Goal: Transaction & Acquisition: Book appointment/travel/reservation

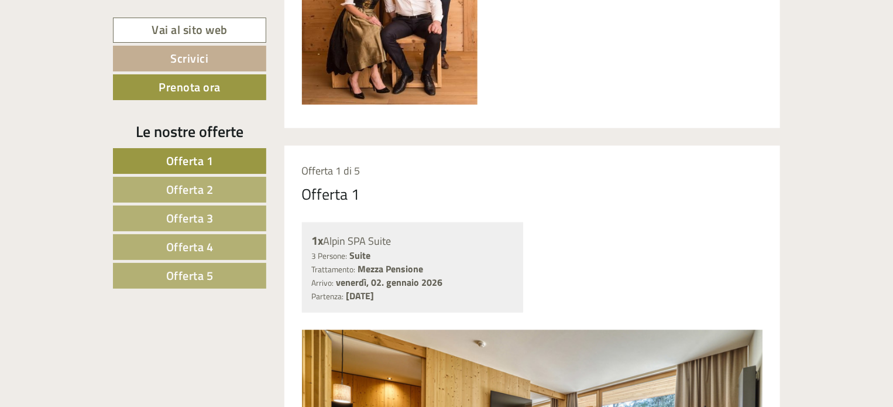
scroll to position [780, 0]
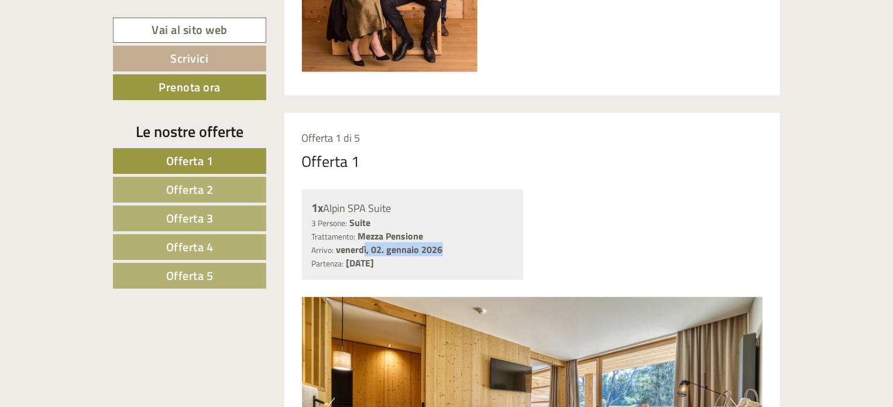
drag, startPoint x: 364, startPoint y: 246, endPoint x: 452, endPoint y: 249, distance: 87.8
click at [446, 250] on div "Arrivo: [DATE] Partenza: [DATE]" at bounding box center [413, 256] width 202 height 27
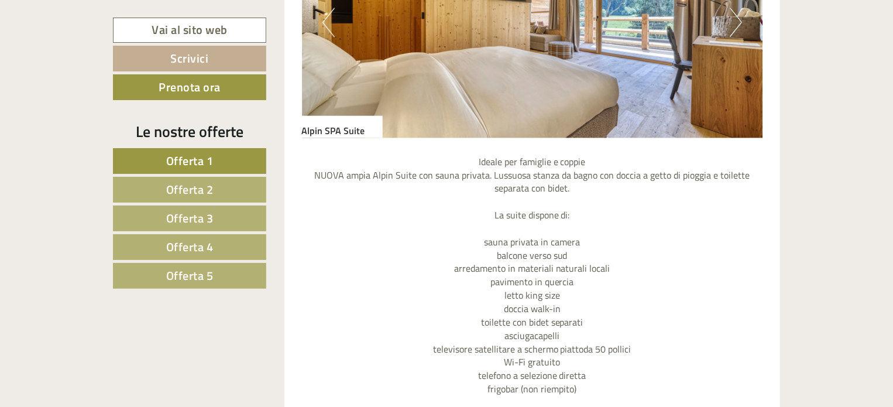
scroll to position [1365, 0]
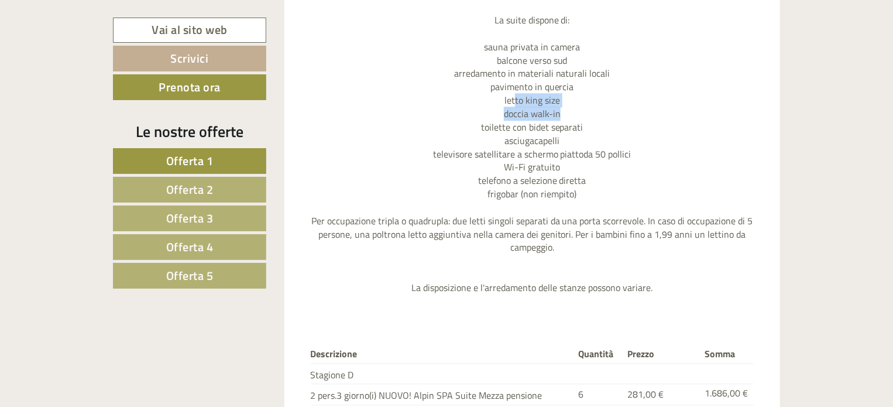
drag, startPoint x: 517, startPoint y: 99, endPoint x: 564, endPoint y: 111, distance: 48.8
click at [564, 111] on p "Ideale per famiglie e coppie NUOVA ampia Alpin Suite con sauna privata. Lussuos…" at bounding box center [532, 127] width 461 height 334
drag, startPoint x: 521, startPoint y: 123, endPoint x: 546, endPoint y: 130, distance: 26.8
click at [546, 130] on p "Ideale per famiglie e coppie NUOVA ampia Alpin Suite con sauna privata. Lussuos…" at bounding box center [532, 127] width 461 height 334
drag, startPoint x: 526, startPoint y: 143, endPoint x: 546, endPoint y: 143, distance: 19.9
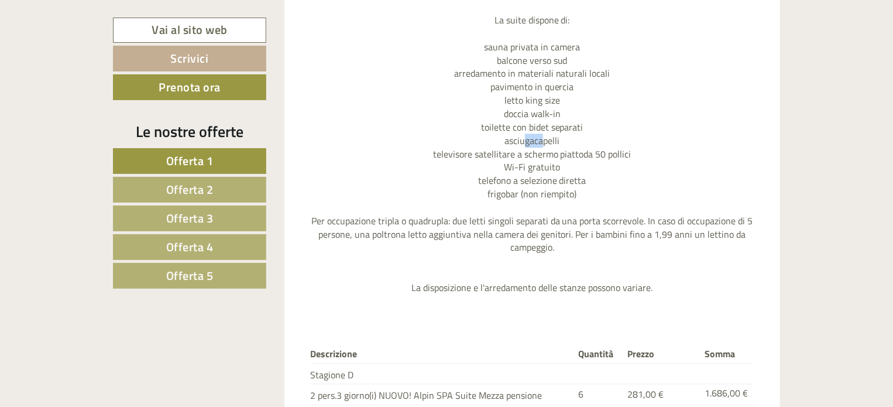
click at [546, 143] on p "Ideale per famiglie e coppie NUOVA ampia Alpin Suite con sauna privata. Lussuos…" at bounding box center [532, 127] width 461 height 334
drag, startPoint x: 498, startPoint y: 159, endPoint x: 533, endPoint y: 166, distance: 36.3
click at [533, 166] on p "Ideale per famiglie e coppie NUOVA ampia Alpin Suite con sauna privata. Lussuos…" at bounding box center [532, 127] width 461 height 334
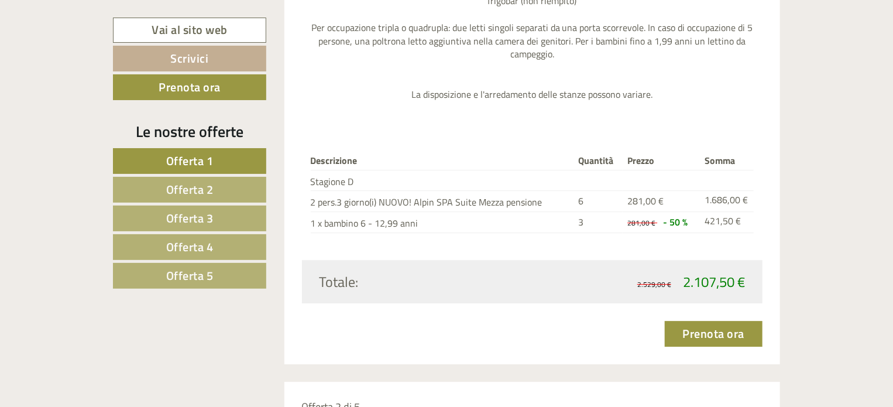
scroll to position [1559, 0]
click at [193, 185] on span "Offerta 2" at bounding box center [189, 189] width 47 height 18
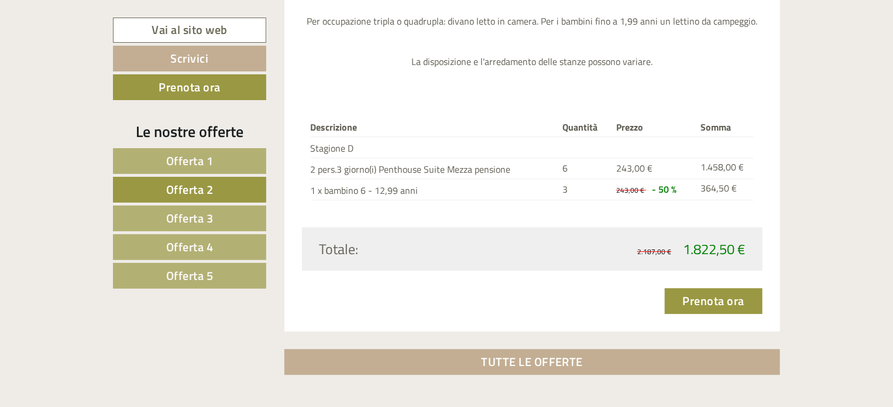
scroll to position [1673, 0]
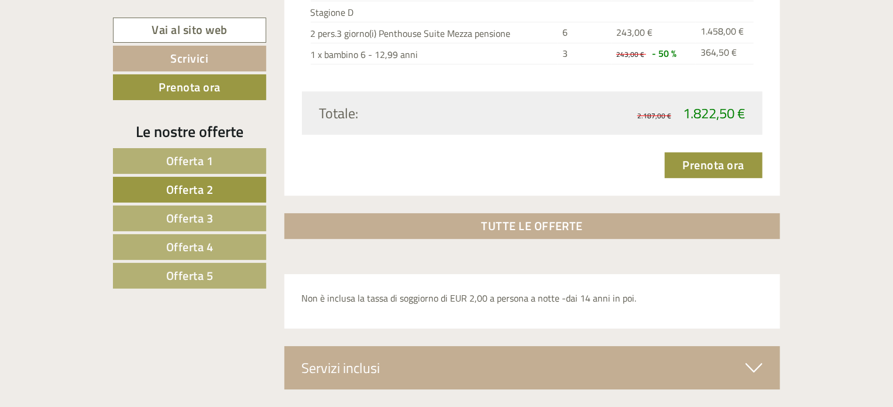
click at [202, 214] on span "Offerta 3" at bounding box center [189, 218] width 47 height 18
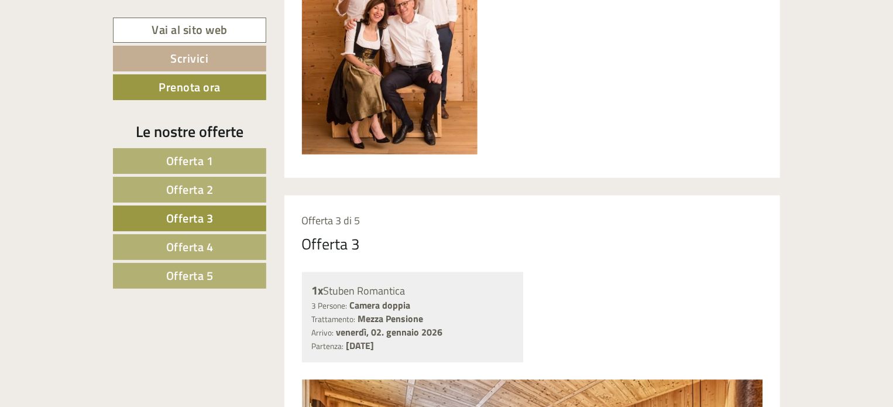
scroll to position [893, 0]
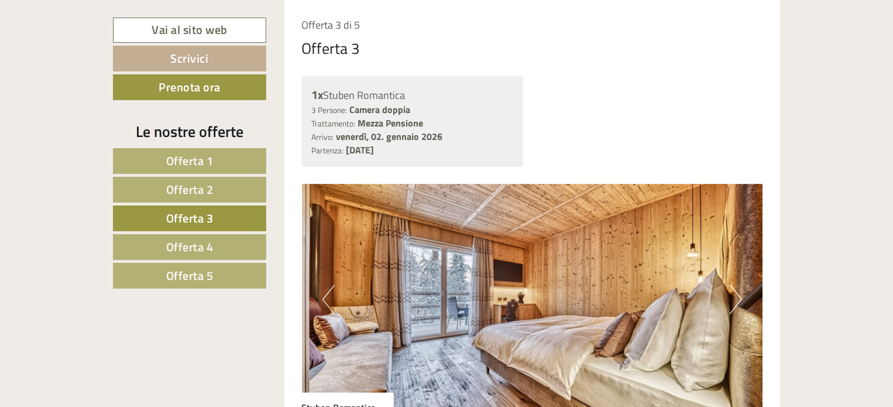
click at [221, 245] on link "Offerta 4" at bounding box center [189, 247] width 153 height 26
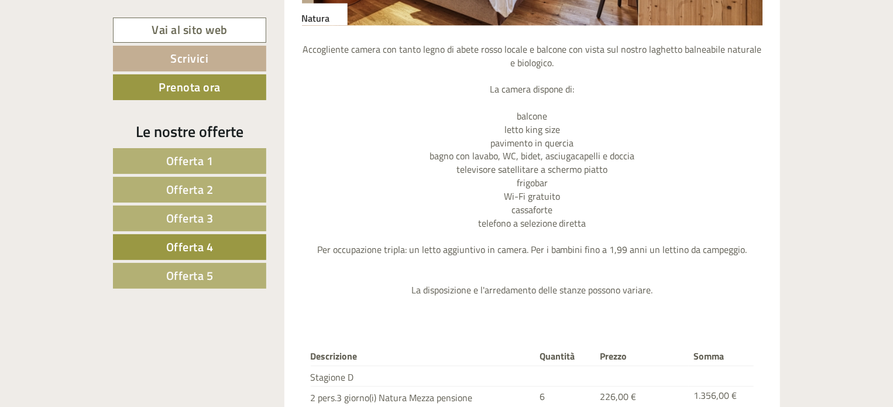
scroll to position [1478, 0]
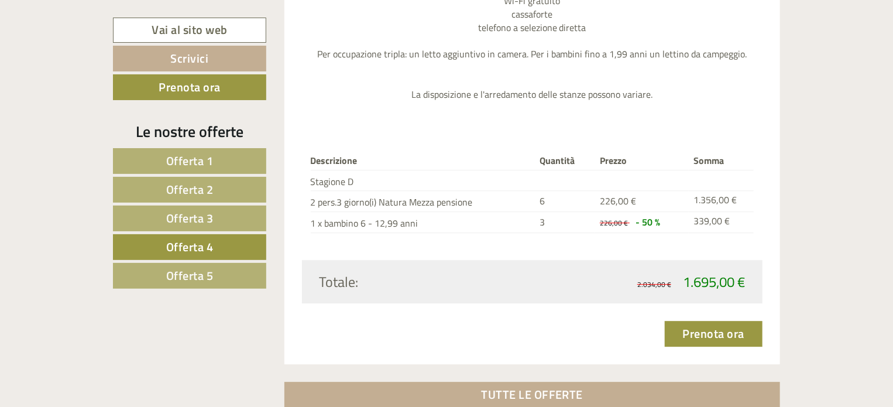
click at [188, 273] on span "Offerta 5" at bounding box center [189, 275] width 47 height 18
